Goal: Transaction & Acquisition: Book appointment/travel/reservation

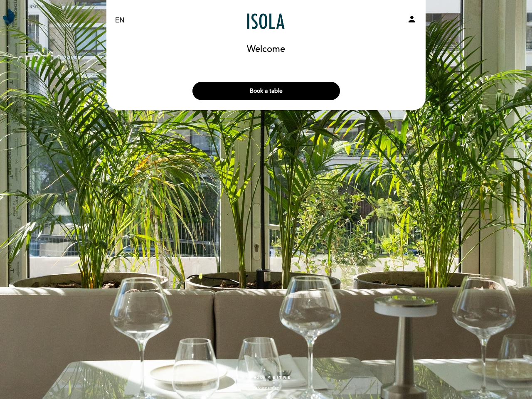
click at [266, 200] on div "EN ES PT Isola person Welcome Welcome, Change user Book a table Select the numb…" at bounding box center [266, 199] width 532 height 399
click at [412, 20] on icon "person" at bounding box center [412, 19] width 10 height 10
click at [266, 91] on button "Book a table" at bounding box center [267, 91] width 148 height 18
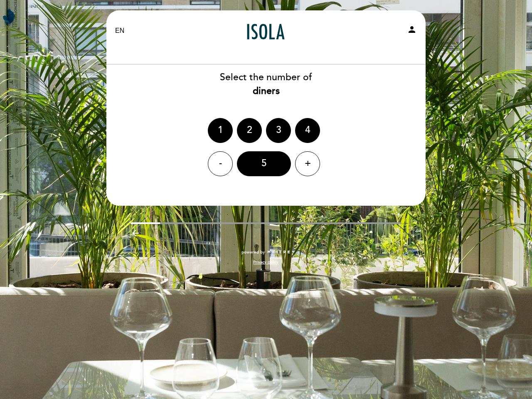
click at [321, 255] on div "Privacy policy" at bounding box center [266, 260] width 332 height 10
